Goal: Task Accomplishment & Management: Manage account settings

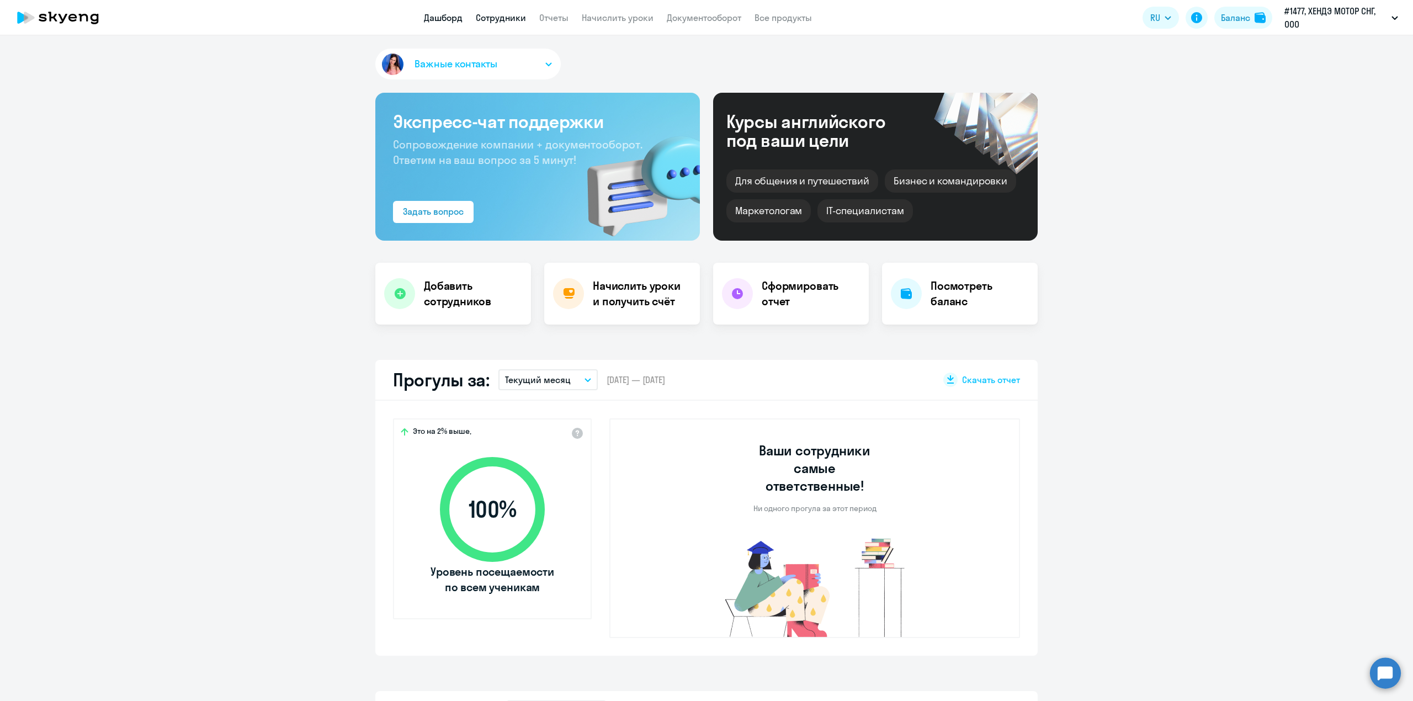
click at [519, 22] on link "Сотрудники" at bounding box center [501, 17] width 50 height 11
select select "30"
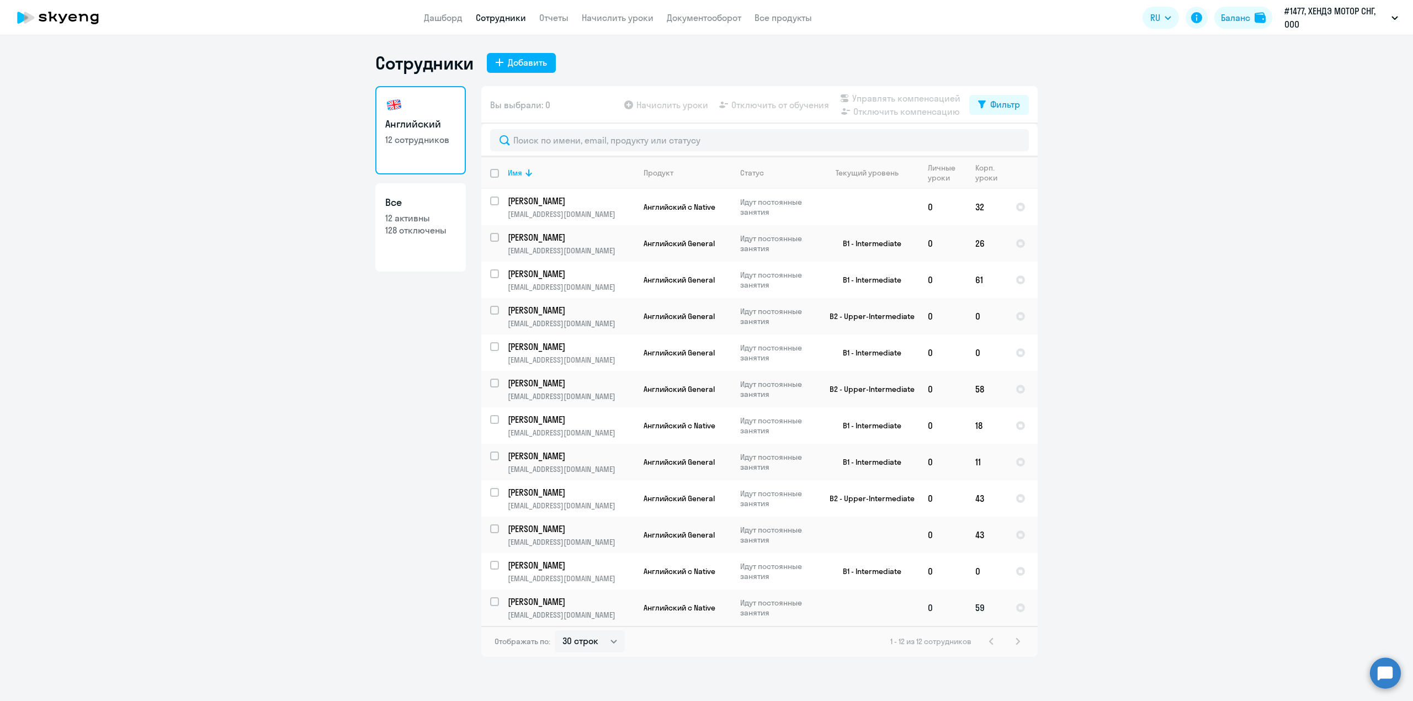
click at [819, 608] on td at bounding box center [867, 607] width 103 height 36
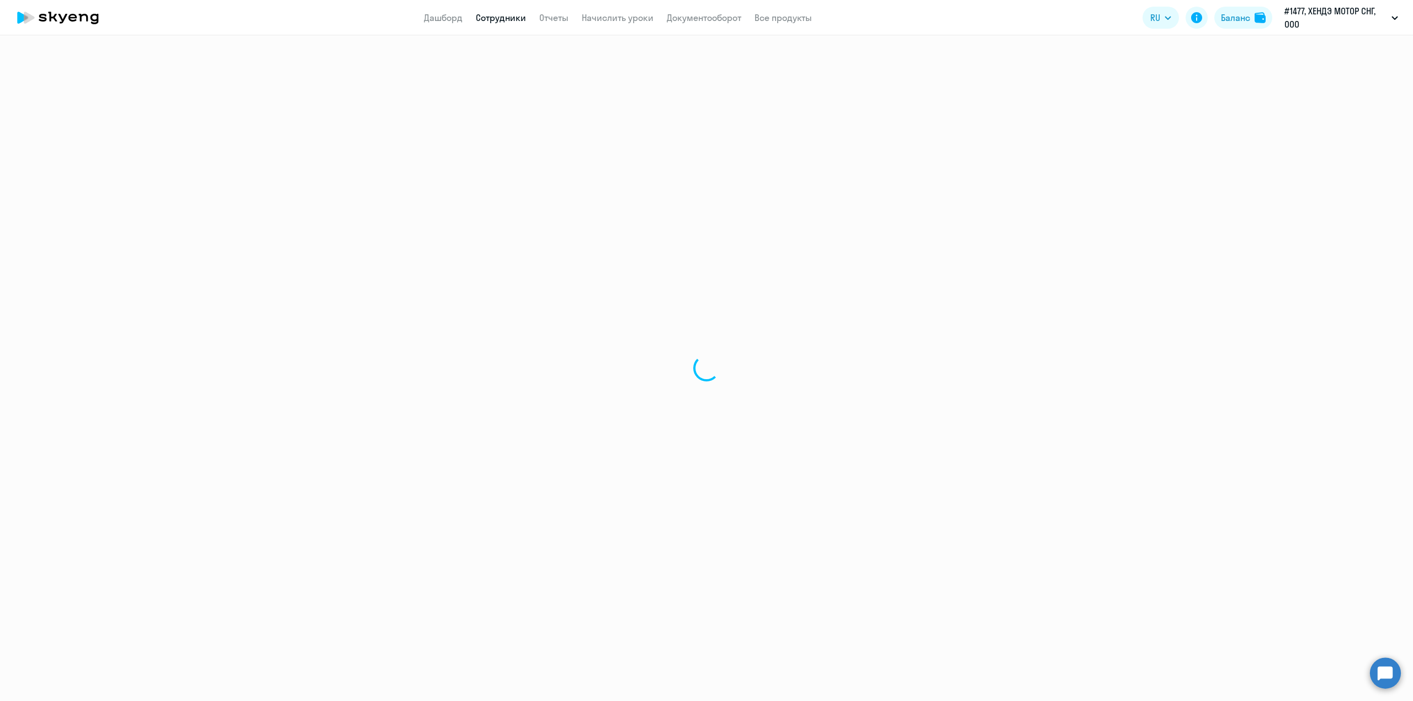
select select "english"
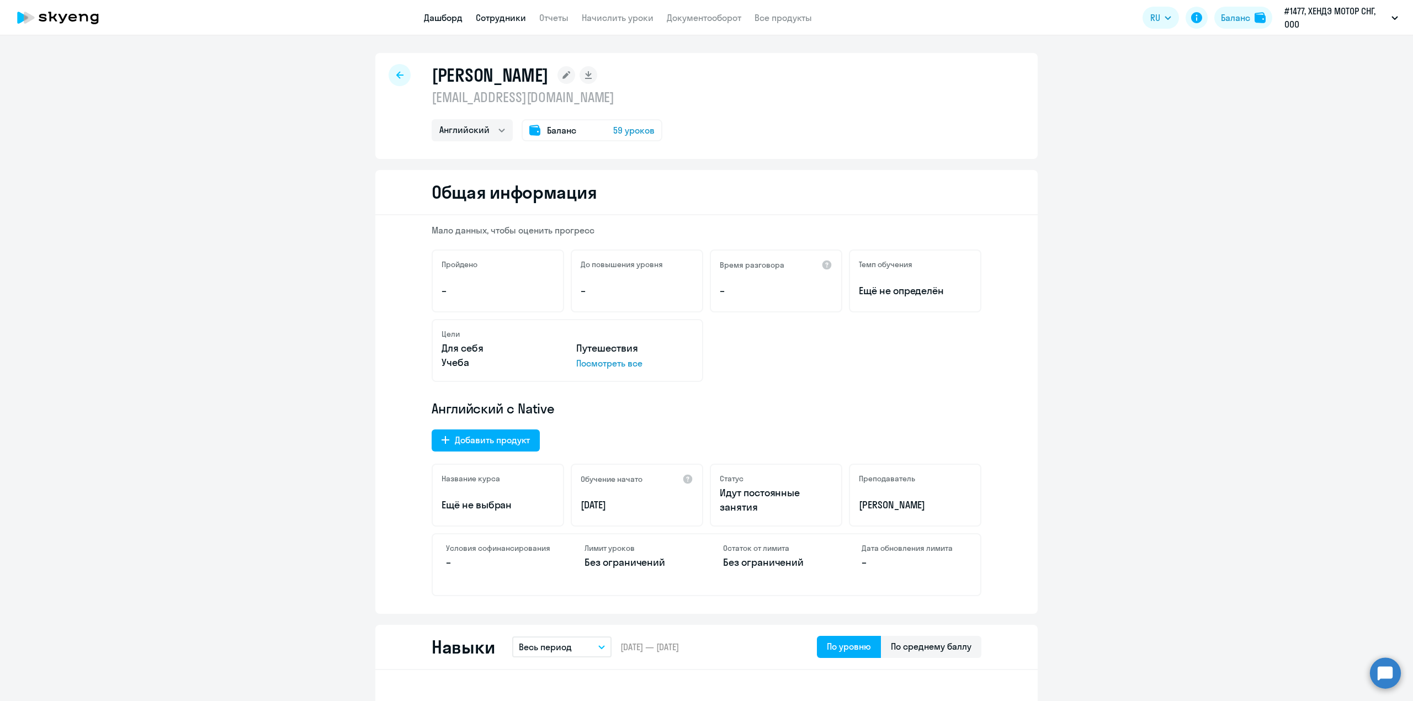
click at [460, 21] on link "Дашборд" at bounding box center [443, 17] width 39 height 11
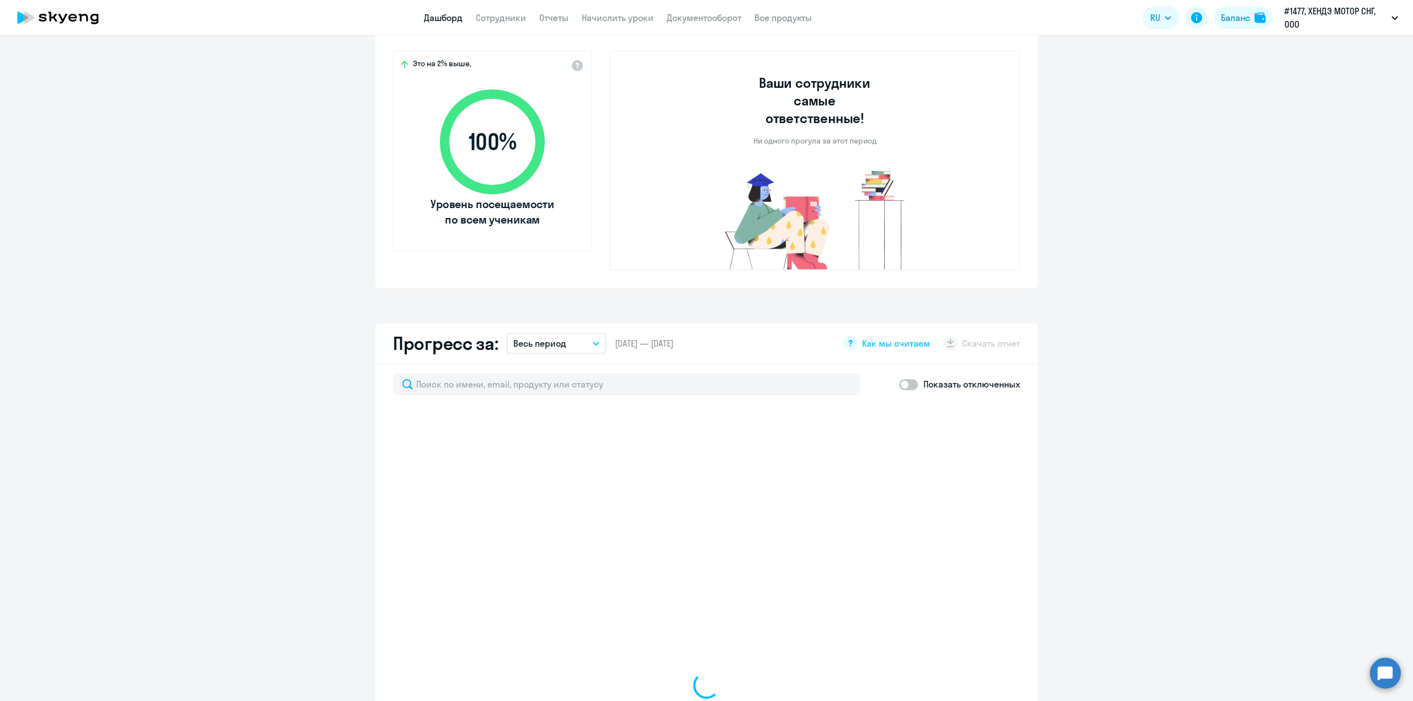
select select "30"
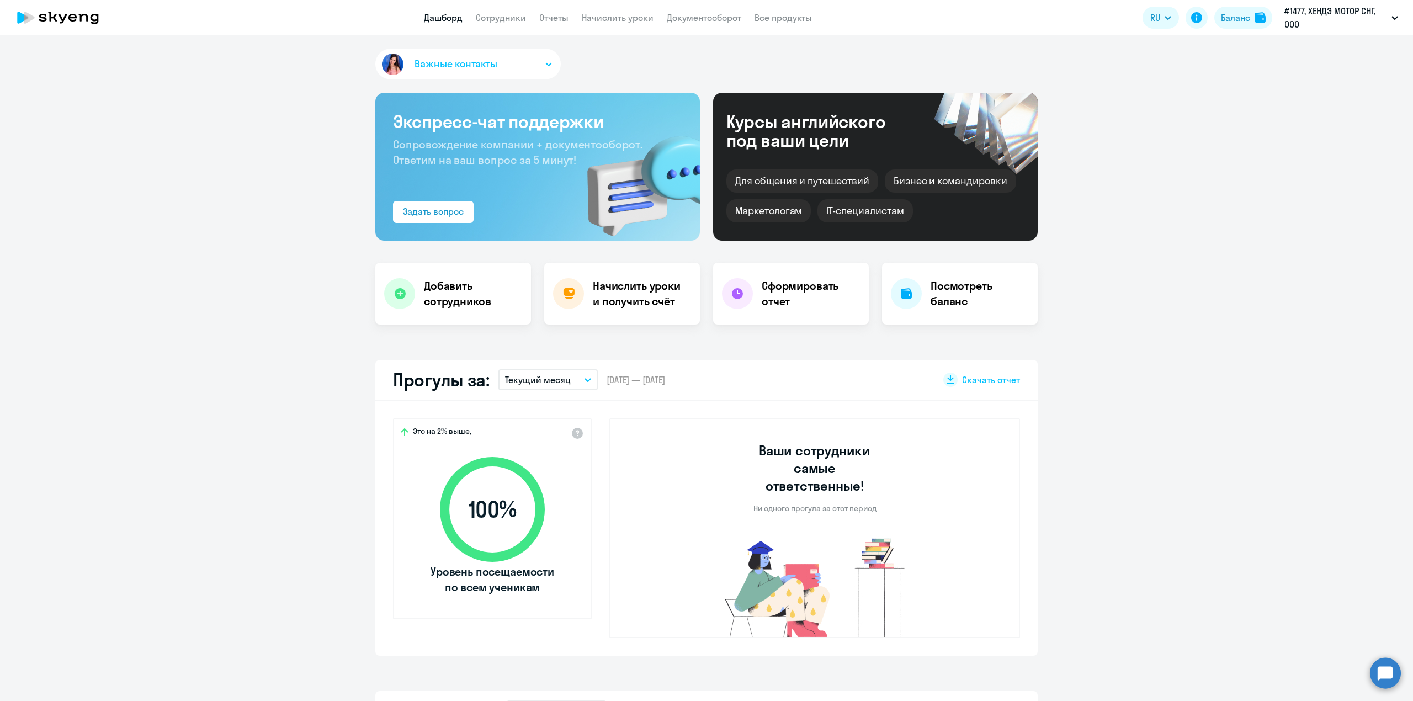
click at [507, 24] on app-menu-item-link "Сотрудники" at bounding box center [501, 18] width 50 height 14
click at [508, 19] on link "Сотрудники" at bounding box center [501, 17] width 50 height 11
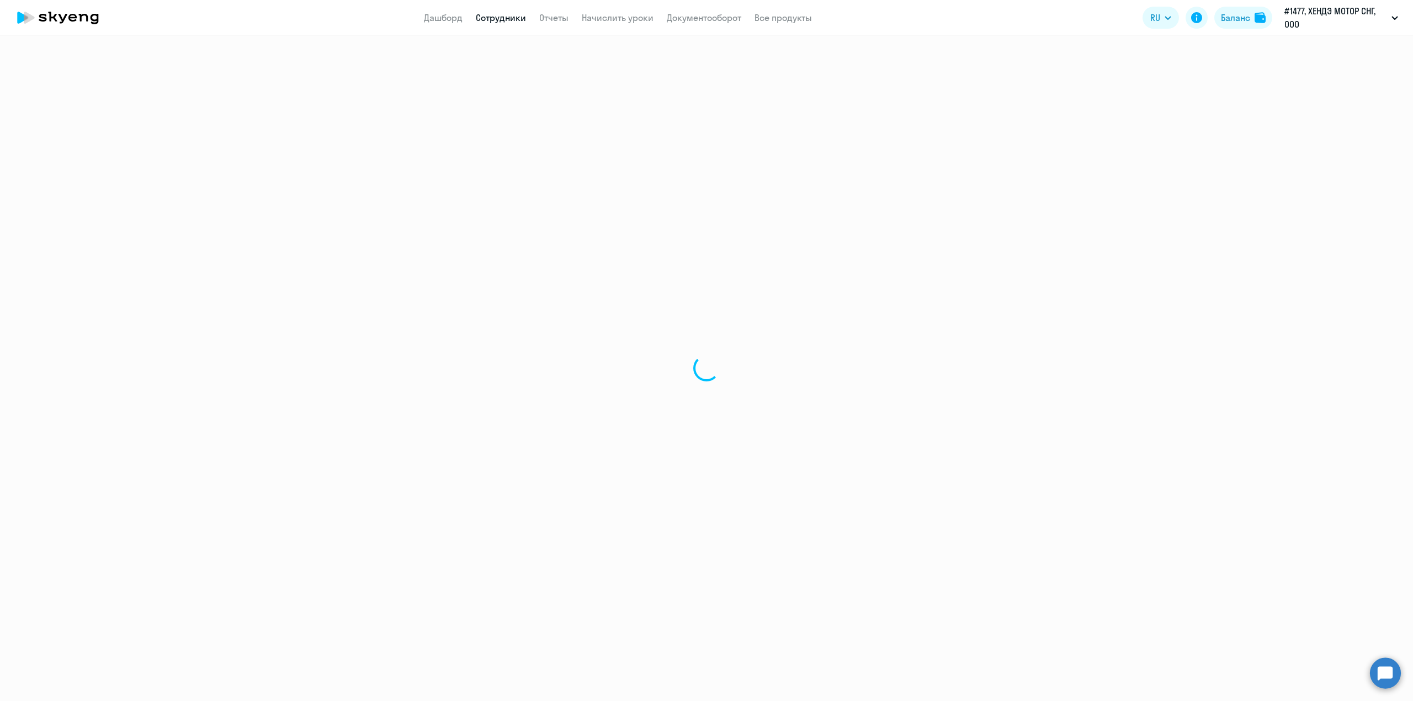
select select "30"
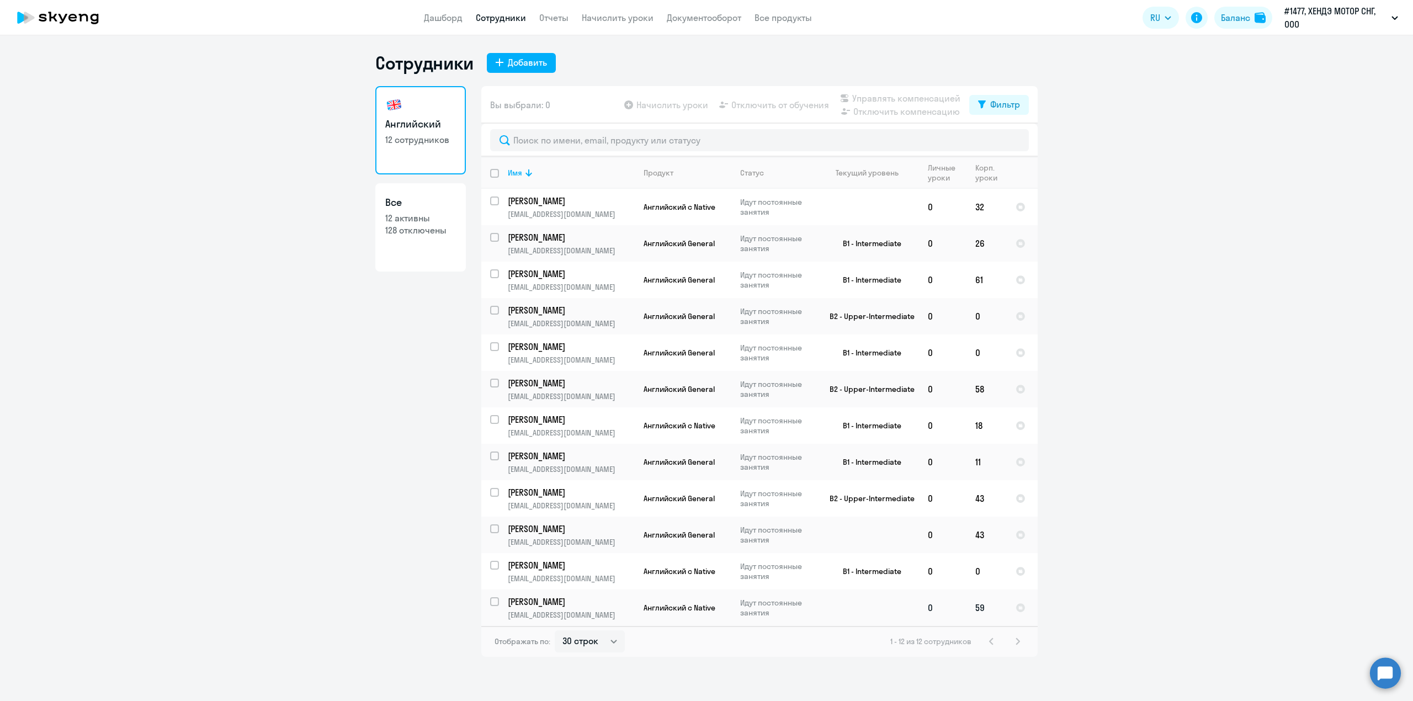
click at [497, 606] on input "select row 38477723" at bounding box center [501, 608] width 22 height 22
checkbox input "true"
click at [781, 104] on span "Отключить от обучения" at bounding box center [780, 104] width 98 height 13
click at [758, 109] on span "Отключить от обучения" at bounding box center [780, 104] width 98 height 13
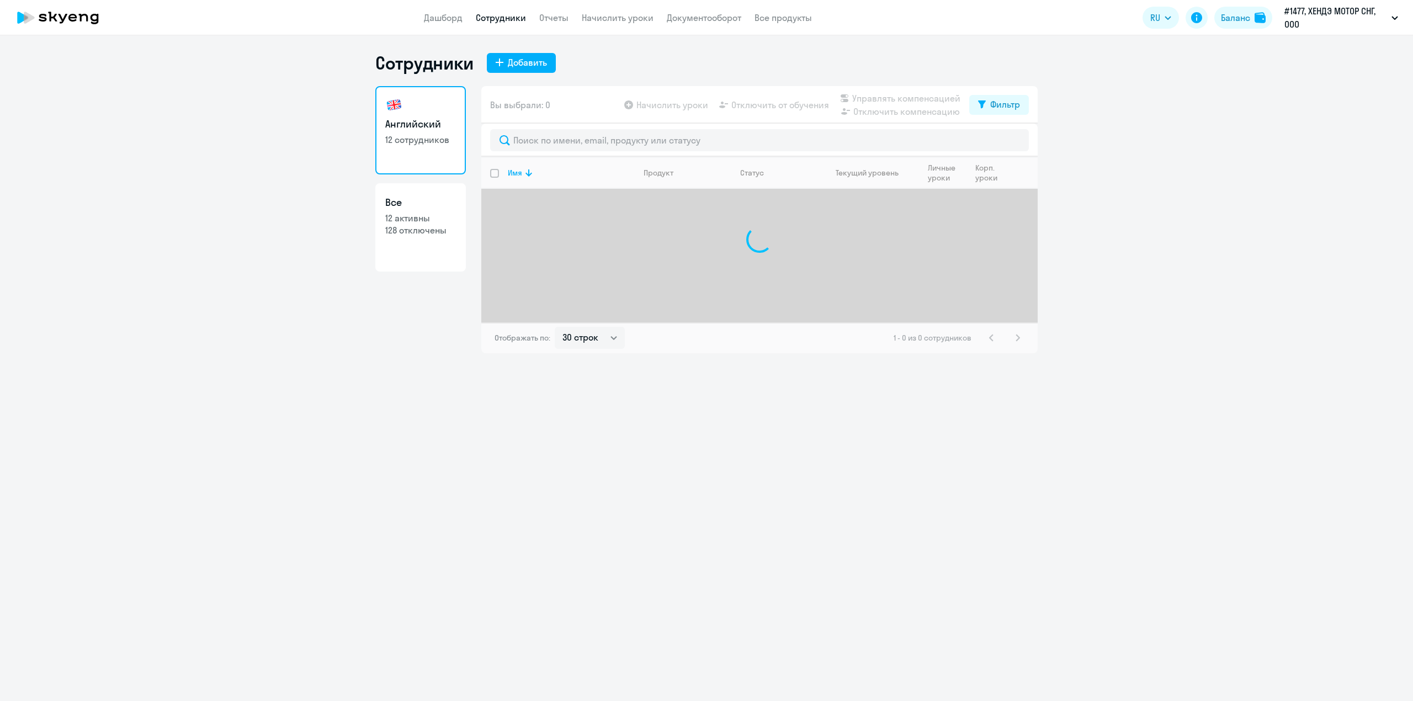
select select "30"
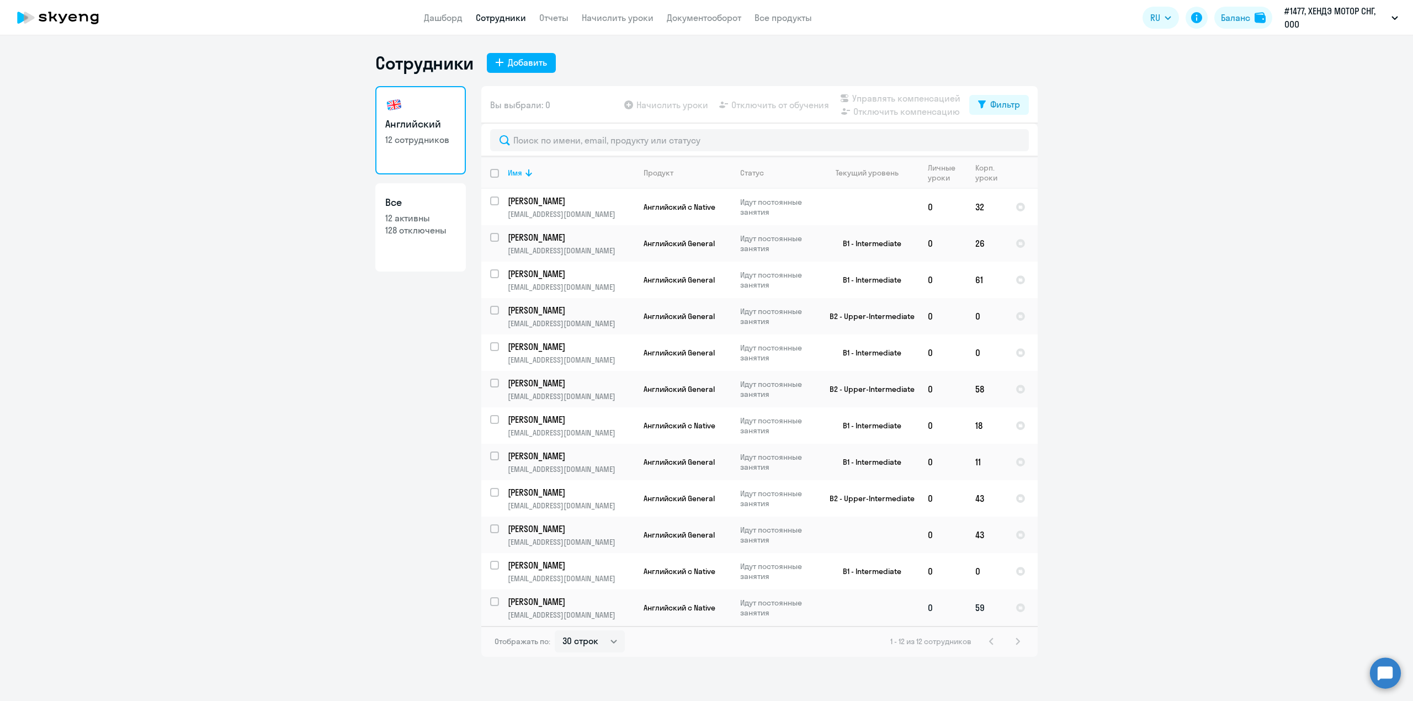
click at [493, 606] on input "select row 38477723" at bounding box center [501, 608] width 22 height 22
checkbox input "true"
click at [765, 98] on span "Отключить от обучения" at bounding box center [780, 104] width 98 height 13
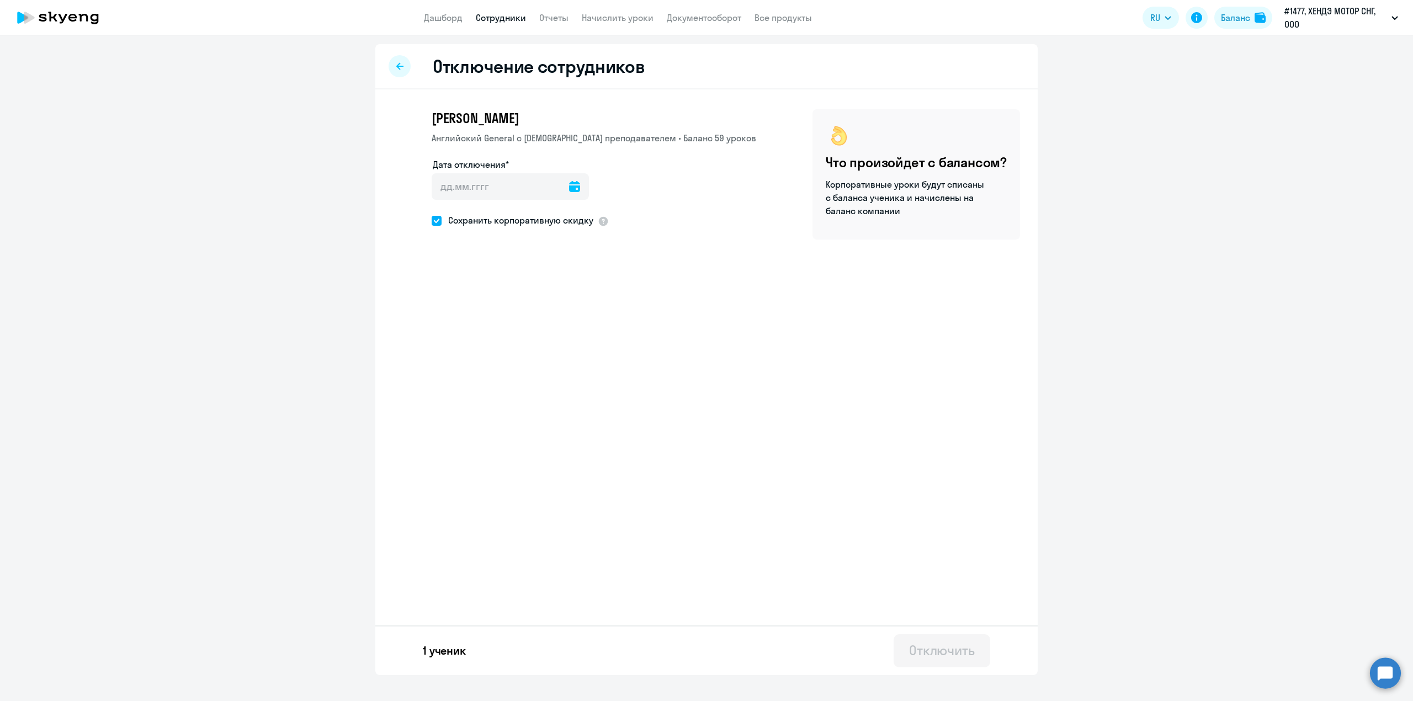
click at [569, 191] on icon at bounding box center [574, 186] width 11 height 11
click at [469, 312] on span "7" at bounding box center [469, 312] width 20 height 20
type input "[DATE]"
click at [438, 221] on span at bounding box center [436, 221] width 10 height 10
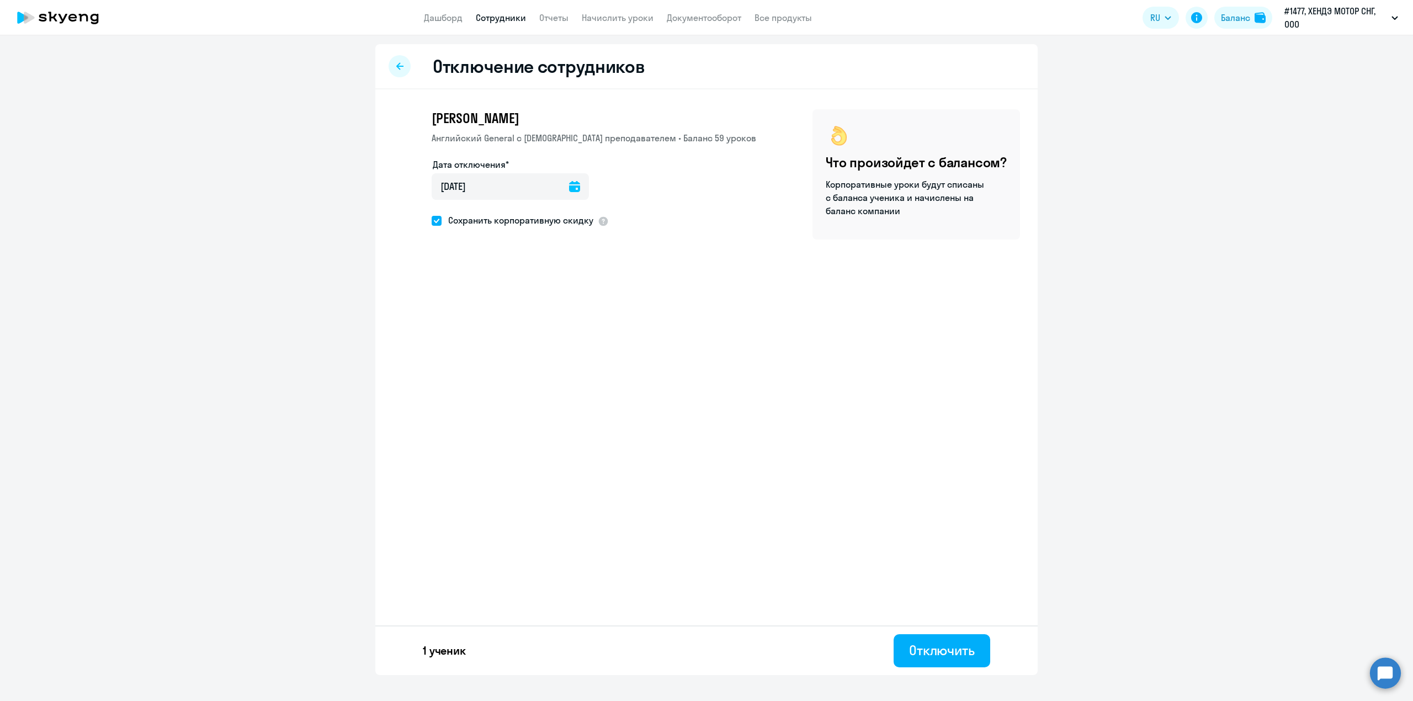
click at [431, 221] on input "Сохранить корпоративную скидку" at bounding box center [431, 220] width 1 height 1
checkbox input "false"
click at [939, 643] on div "Отключить" at bounding box center [942, 650] width 66 height 18
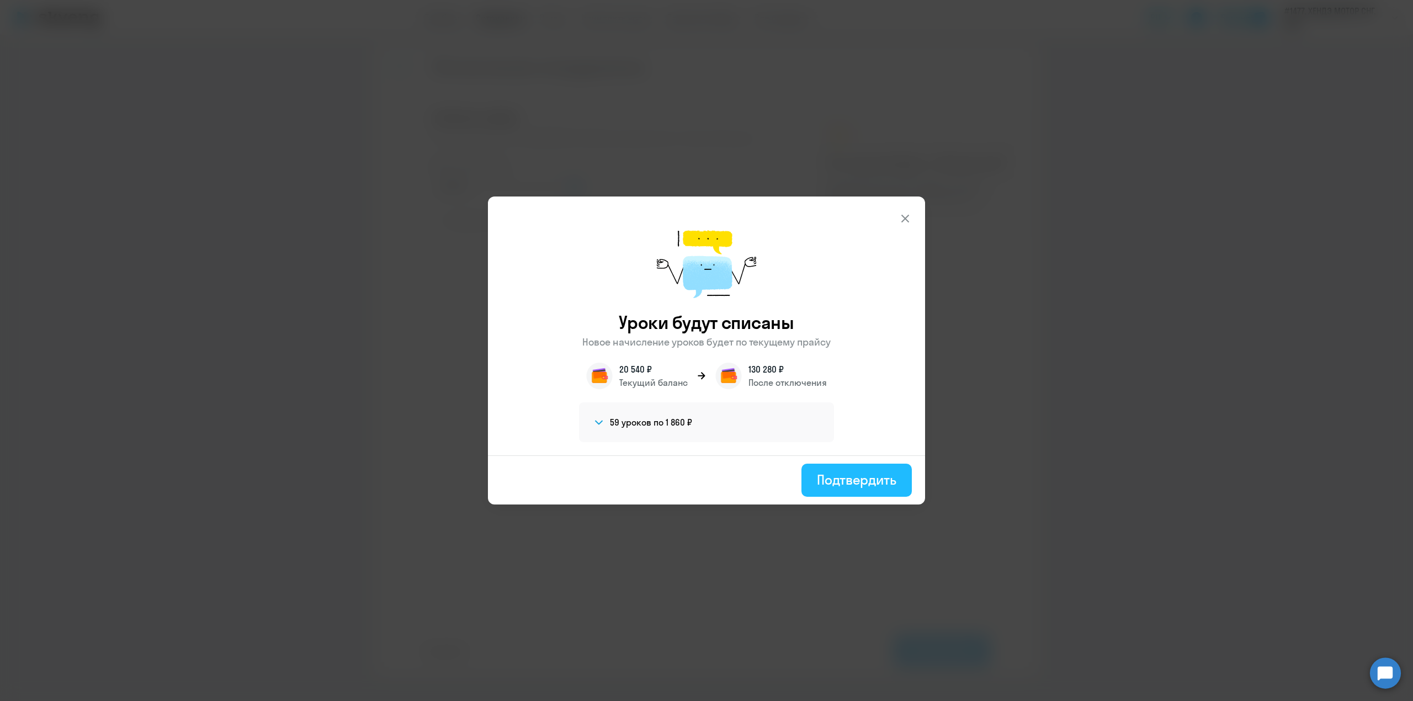
click at [852, 475] on div "Подтвердить" at bounding box center [856, 480] width 79 height 18
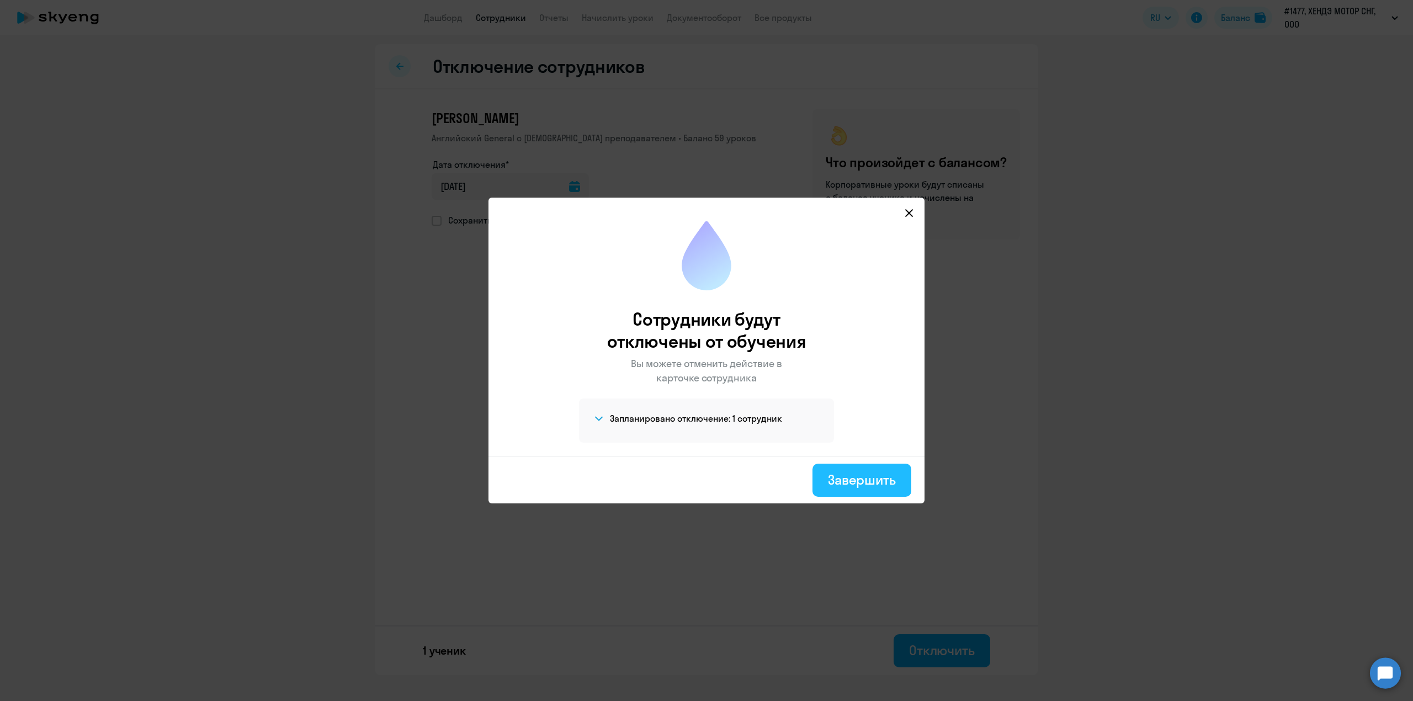
click at [842, 479] on div "Завершить" at bounding box center [862, 480] width 68 height 18
select select "30"
